Goal: Task Accomplishment & Management: Complete application form

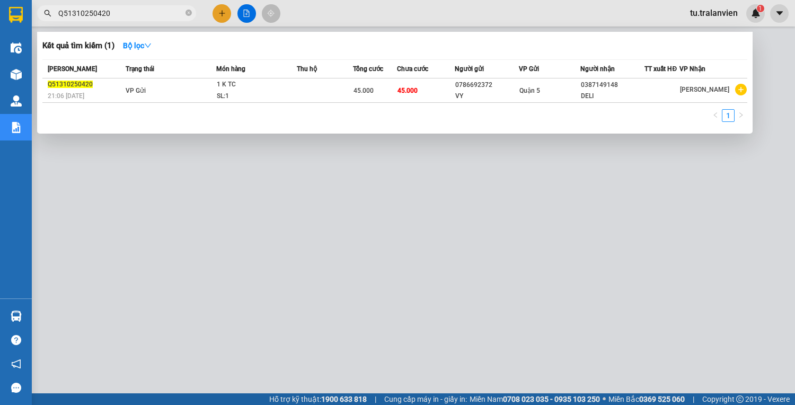
click at [122, 21] on div at bounding box center [397, 202] width 795 height 405
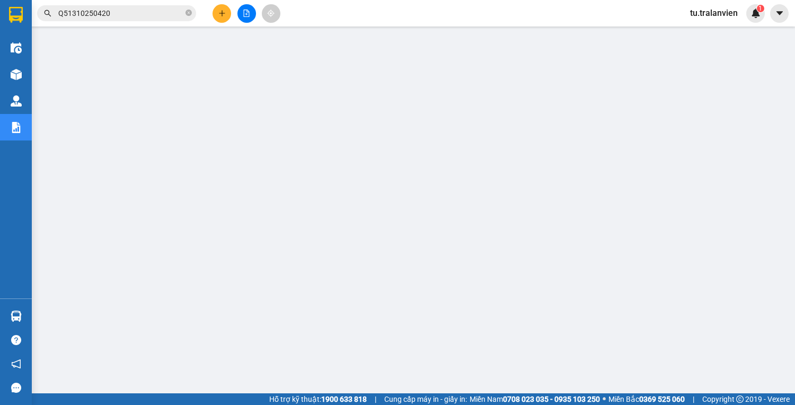
click at [119, 12] on input "Q51310250420" at bounding box center [120, 13] width 125 height 12
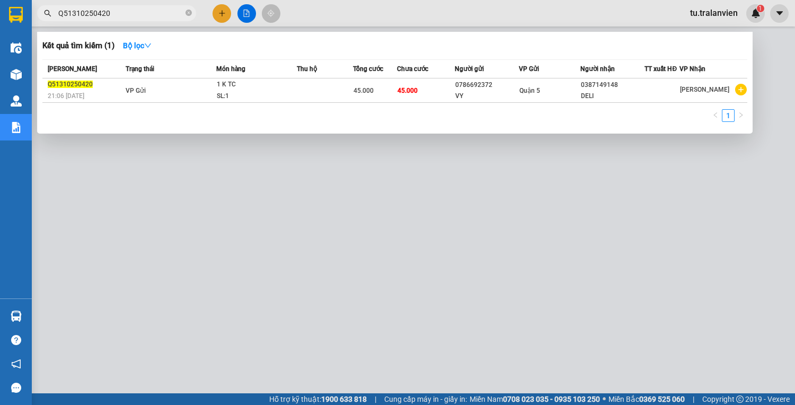
click at [119, 12] on input "Q51310250420" at bounding box center [120, 13] width 125 height 12
paste input "01"
type input "Q51310250401"
click at [221, 16] on div at bounding box center [397, 202] width 795 height 405
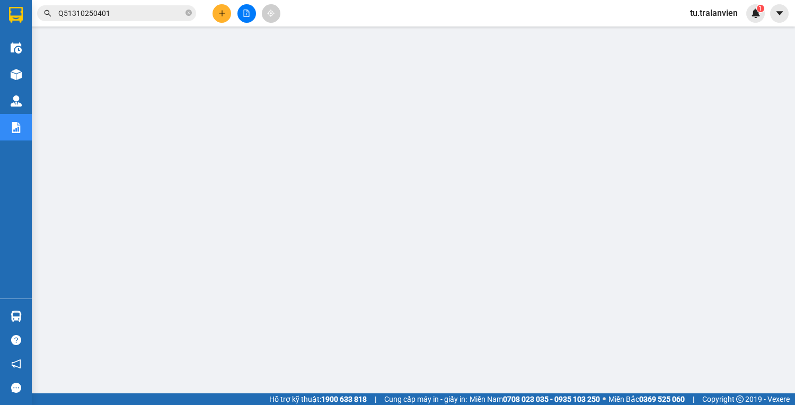
click at [221, 16] on icon "plus" at bounding box center [221, 13] width 7 height 7
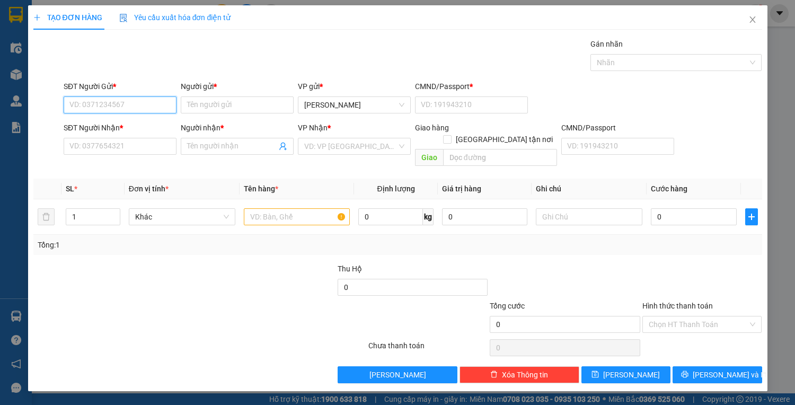
click at [147, 104] on input "SĐT Người Gửi *" at bounding box center [120, 104] width 113 height 17
type input "0969163602"
click at [233, 111] on input "Người gửi *" at bounding box center [237, 104] width 113 height 17
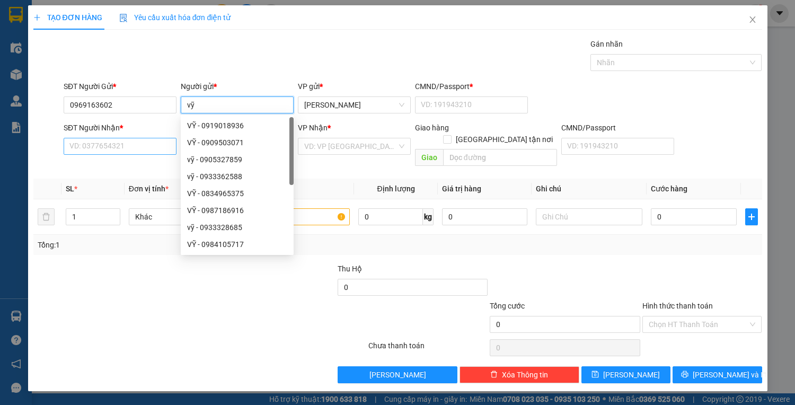
type input "vỹ"
click at [139, 144] on input "SĐT Người Nhận *" at bounding box center [120, 146] width 113 height 17
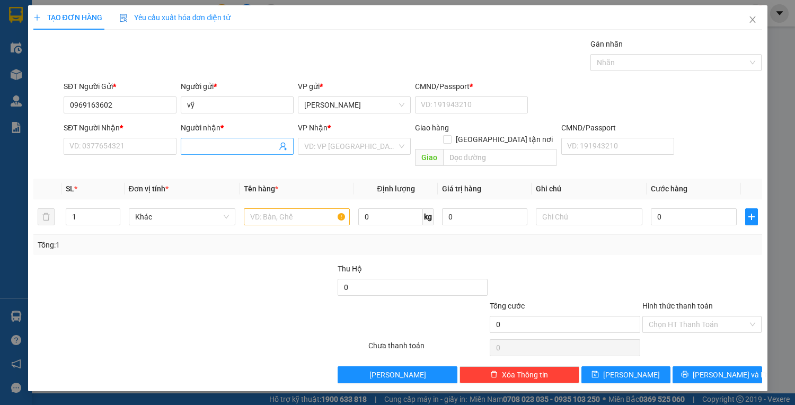
click at [231, 146] on input "Người nhận *" at bounding box center [232, 146] width 90 height 12
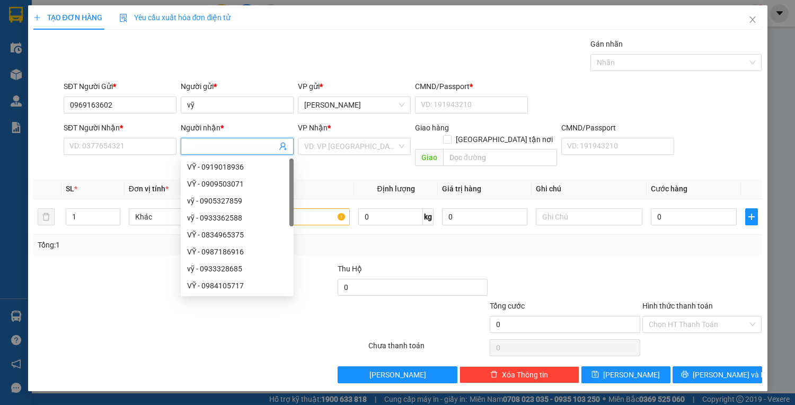
type input "d"
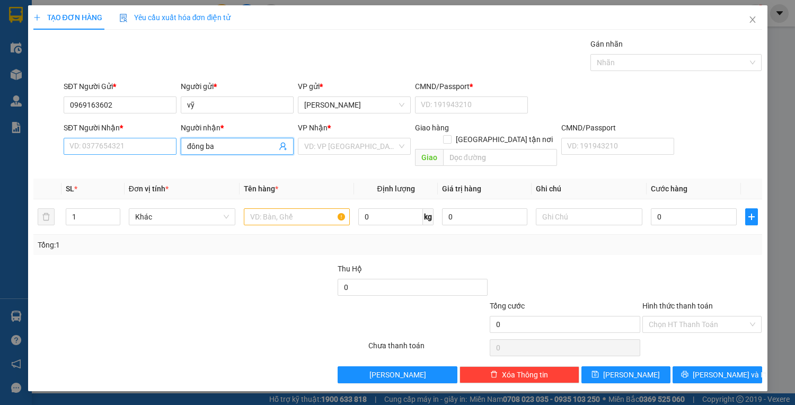
type input "đông ba"
click at [153, 144] on input "SĐT Người Nhận *" at bounding box center [120, 146] width 113 height 17
type input "0983410519"
click at [323, 150] on input "search" at bounding box center [350, 146] width 93 height 16
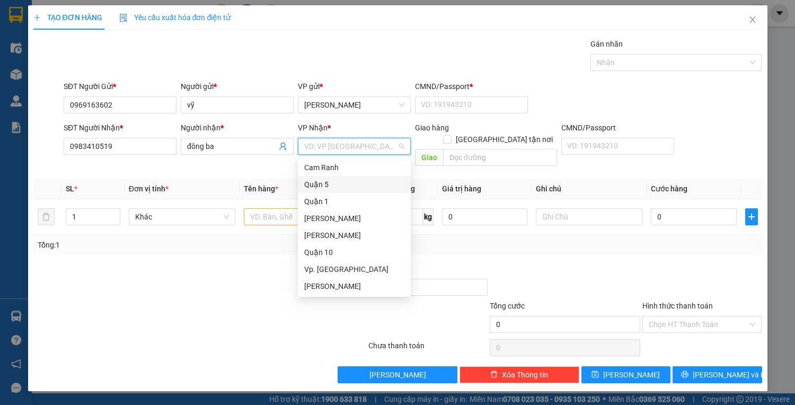
click at [332, 184] on div "Quận 5" at bounding box center [354, 185] width 100 height 12
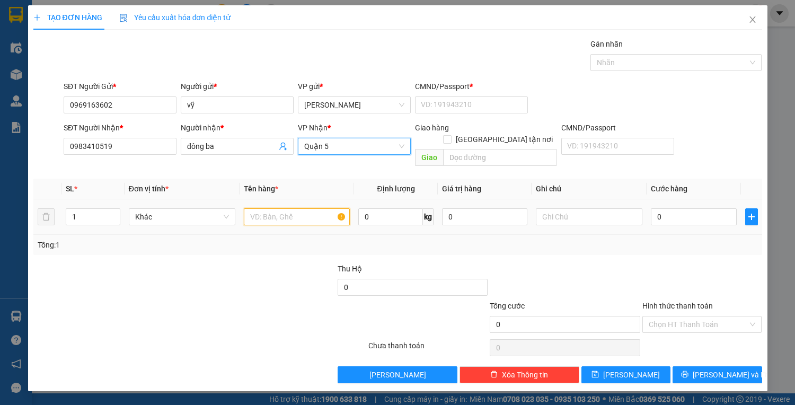
click at [274, 208] on input "text" at bounding box center [297, 216] width 107 height 17
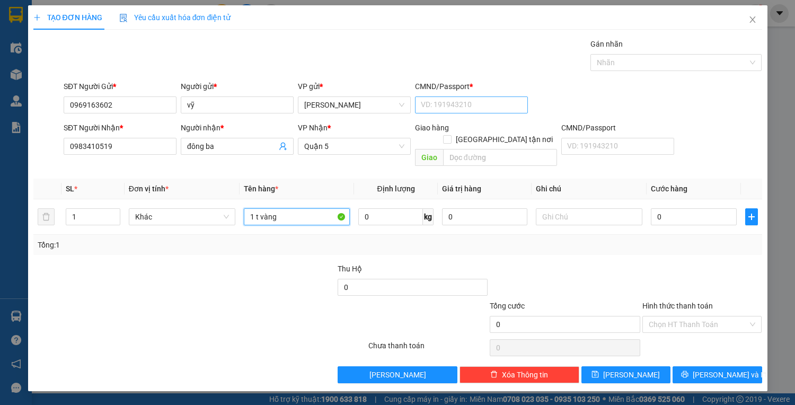
type input "1 t vàng"
click at [503, 96] on div "CMND/Passport * VD: [PASSPORT]" at bounding box center [471, 99] width 113 height 37
click at [505, 106] on input "CMND/Passport *" at bounding box center [471, 104] width 113 height 17
type input "1"
click at [679, 208] on input "0" at bounding box center [693, 216] width 85 height 17
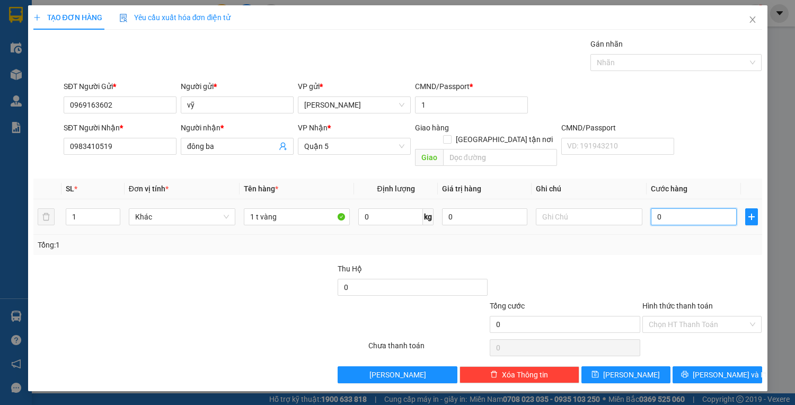
type input "4"
type input "40"
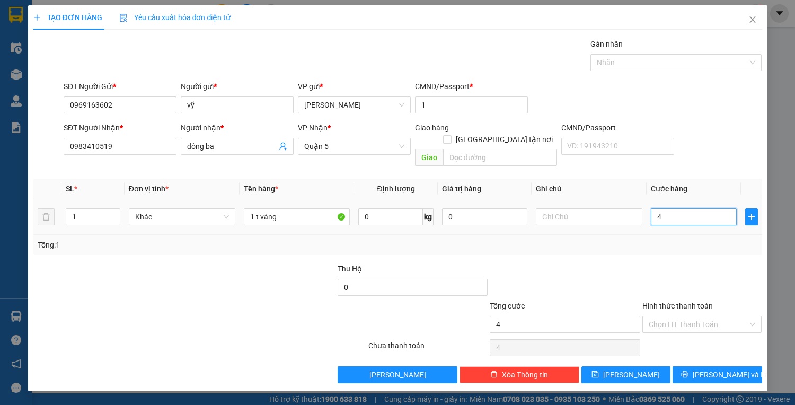
type input "40"
type input "40.000"
click at [715, 369] on span "[PERSON_NAME] và In" at bounding box center [730, 375] width 74 height 12
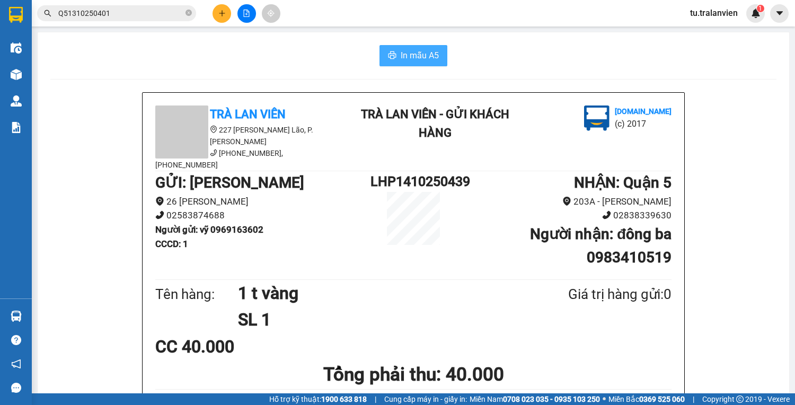
drag, startPoint x: 430, startPoint y: 42, endPoint x: 430, endPoint y: 57, distance: 14.9
click at [430, 57] on span "In mẫu A5" at bounding box center [420, 55] width 38 height 13
